Goal: Use online tool/utility: Use online tool/utility

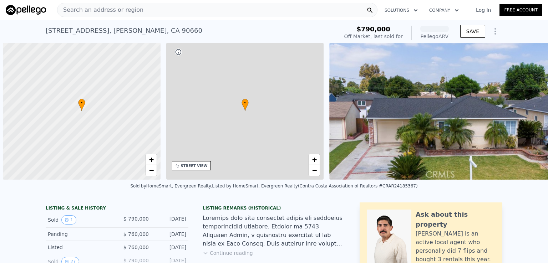
scroll to position [0, 3]
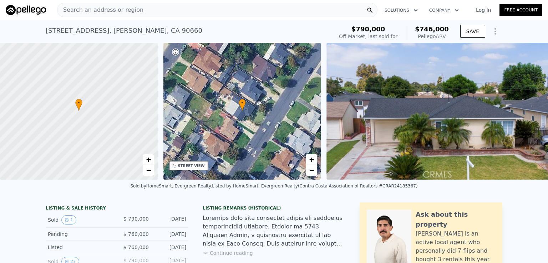
click at [113, 12] on span "Search an address or region" at bounding box center [100, 10] width 86 height 9
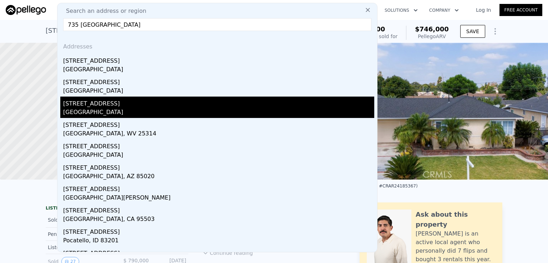
type input "735 [GEOGRAPHIC_DATA]"
click at [102, 113] on div "[GEOGRAPHIC_DATA]" at bounding box center [218, 113] width 311 height 10
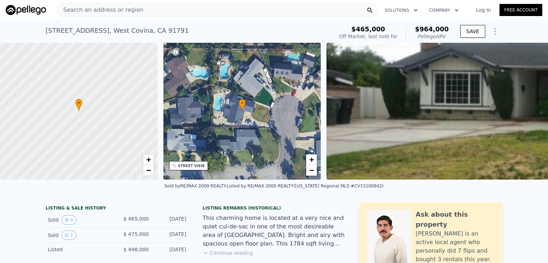
type input "3"
type input "1"
type input "2"
type input "1028"
type input "1517"
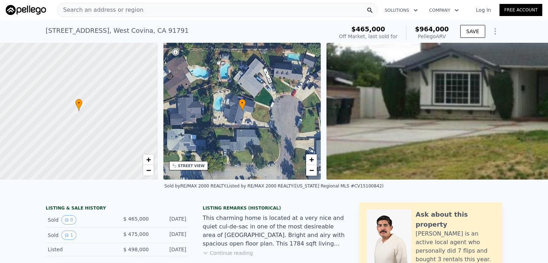
type input "4998"
type input "8636"
type input "$ 746,000"
type input "-$ 138,722"
